Goal: Use online tool/utility: Utilize a website feature to perform a specific function

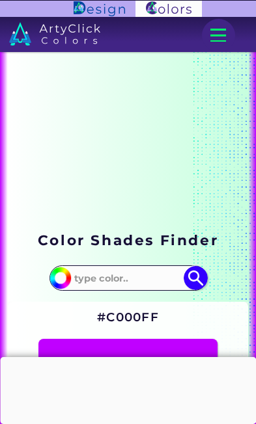
scroll to position [166, 13]
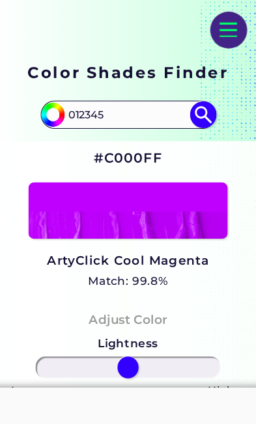
type input "012345"
type input "#000000"
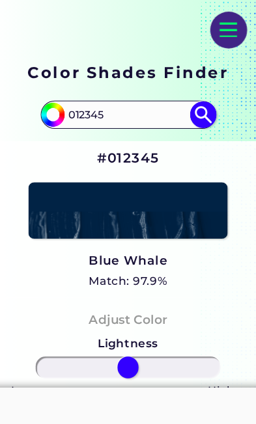
scroll to position [166, 0]
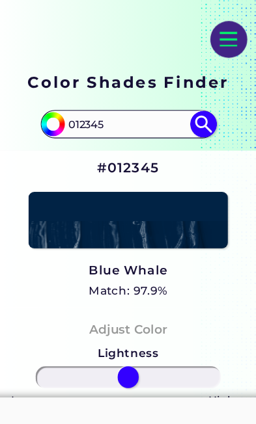
click at [98, 116] on input "012345" at bounding box center [128, 111] width 117 height 21
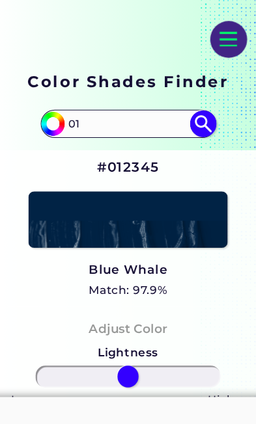
type input "0"
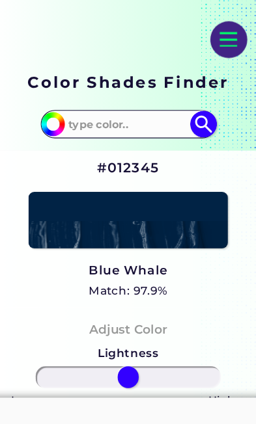
scroll to position [173, 0]
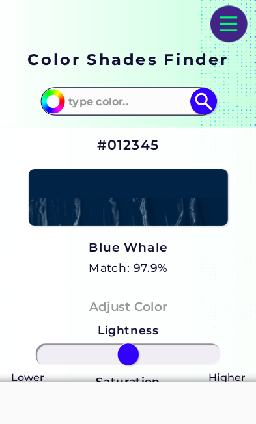
click at [106, 103] on input at bounding box center [128, 104] width 117 height 21
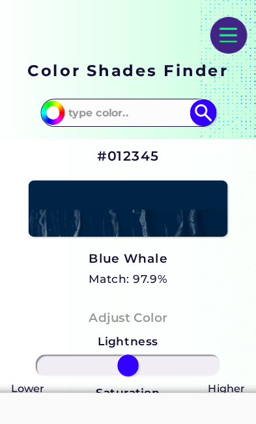
type input "A"
type input "FEDCBA"
type input "#000000"
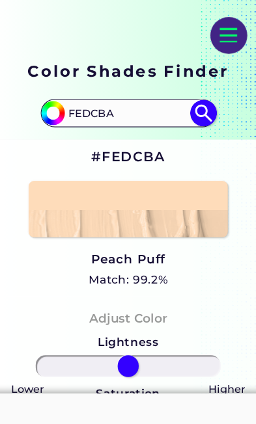
click at [102, 101] on input "FEDCBA" at bounding box center [128, 104] width 117 height 21
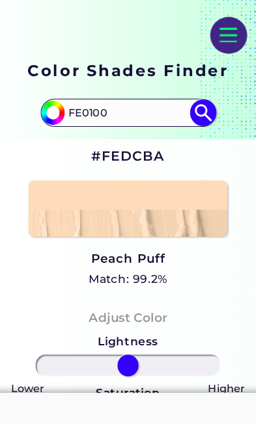
type input "FE0100"
type input "#000000"
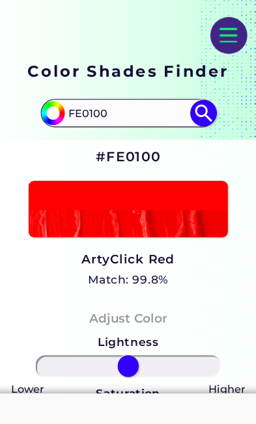
click at [105, 98] on input "FE0100" at bounding box center [128, 104] width 117 height 21
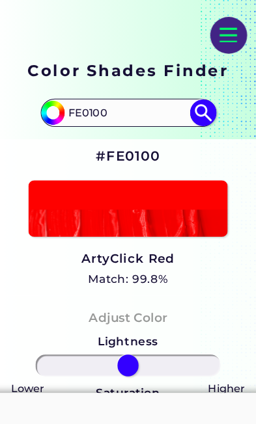
click at [111, 105] on input "FE0100" at bounding box center [128, 104] width 117 height 21
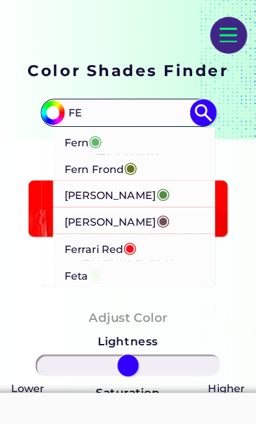
type input "F"
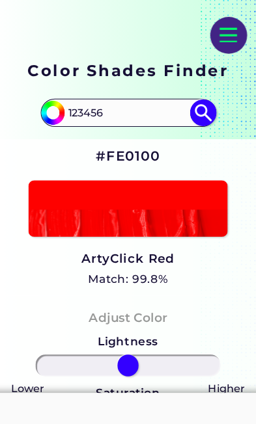
type input "123456"
type input "#000000"
